Goal: Use online tool/utility: Utilize a website feature to perform a specific function

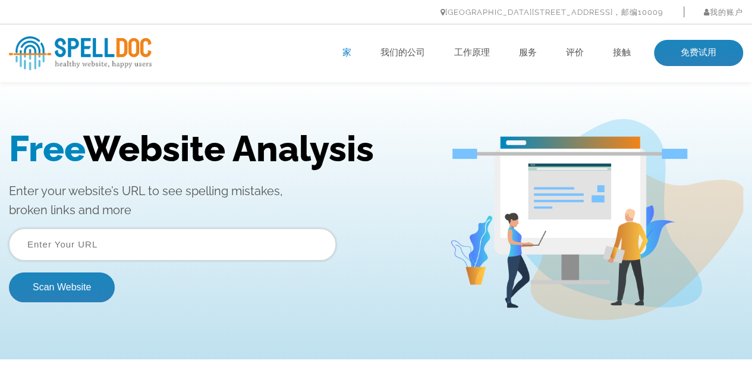
click at [241, 247] on input "text" at bounding box center [172, 244] width 327 height 32
click at [78, 241] on input "text" at bounding box center [172, 244] width 327 height 32
click at [109, 245] on input "text" at bounding box center [172, 244] width 327 height 32
click at [78, 242] on input "text" at bounding box center [172, 244] width 327 height 32
click at [159, 231] on input "text" at bounding box center [172, 244] width 327 height 32
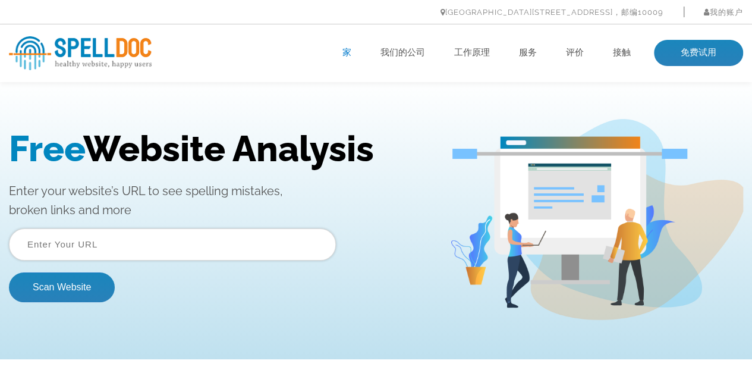
paste input "https://www.grand-win.com/"
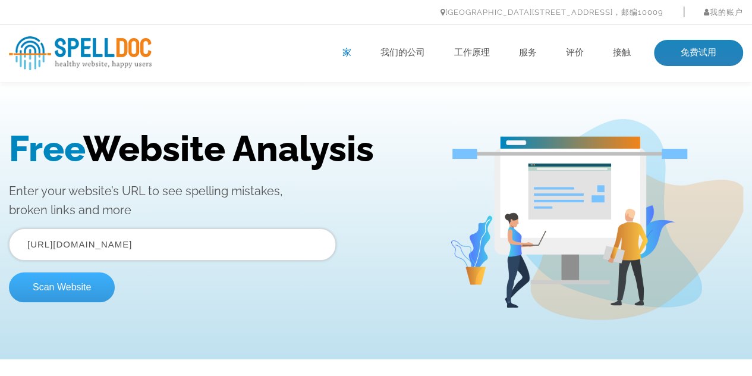
type input "https://www.grand-win.com/"
click at [81, 295] on button "Scan Website" at bounding box center [62, 287] width 106 height 30
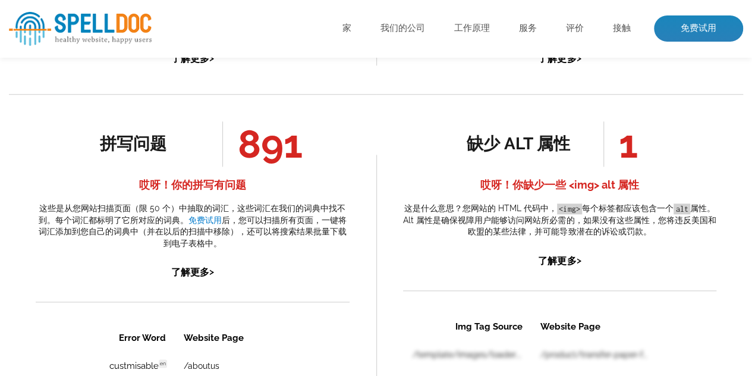
scroll to position [594, 0]
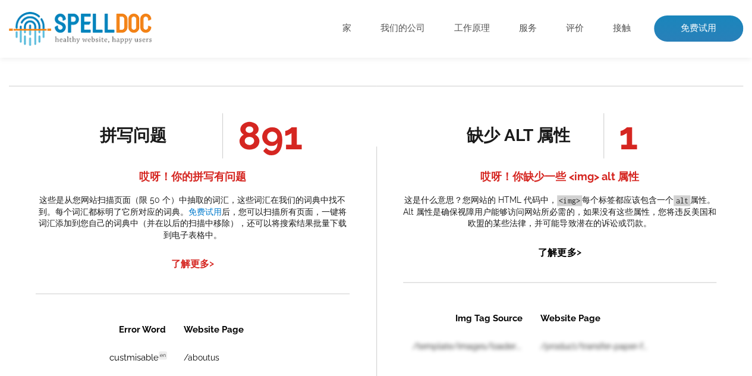
click at [196, 263] on font "了解更多" at bounding box center [190, 263] width 38 height 11
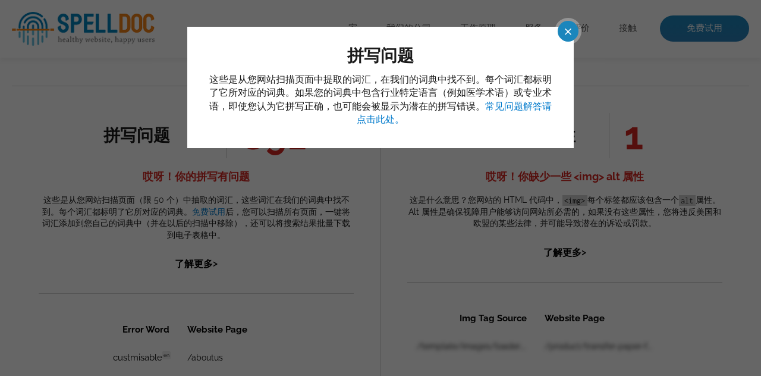
click at [559, 39] on span at bounding box center [557, 31] width 21 height 21
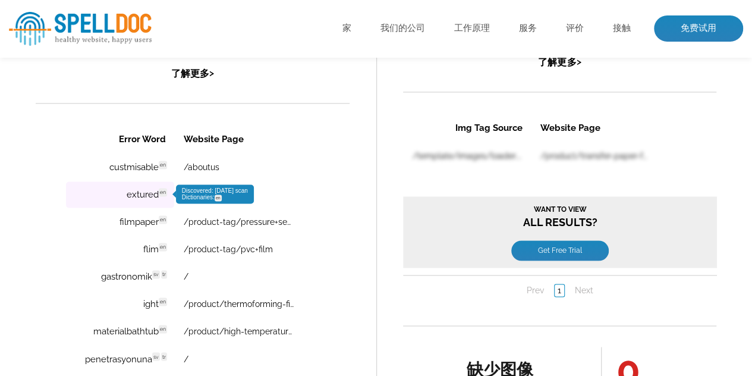
scroll to position [773, 0]
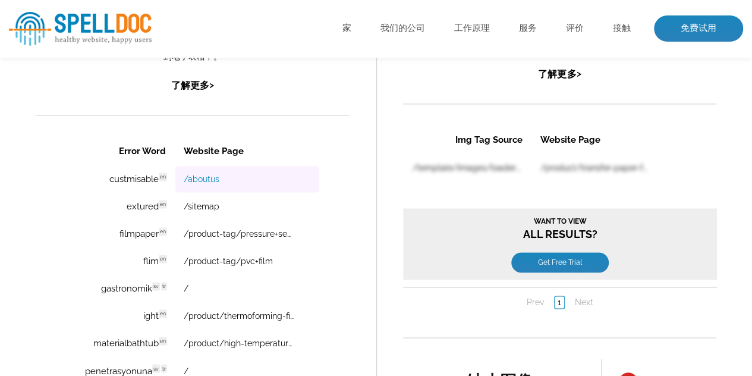
click at [208, 176] on link "/aboutus" at bounding box center [202, 179] width 36 height 10
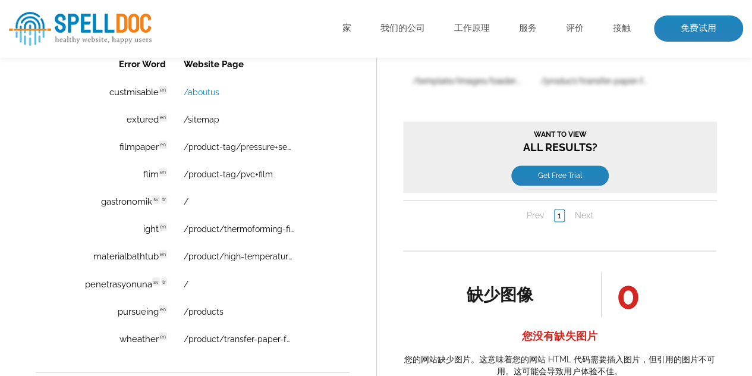
scroll to position [951, 0]
